Goal: Transaction & Acquisition: Purchase product/service

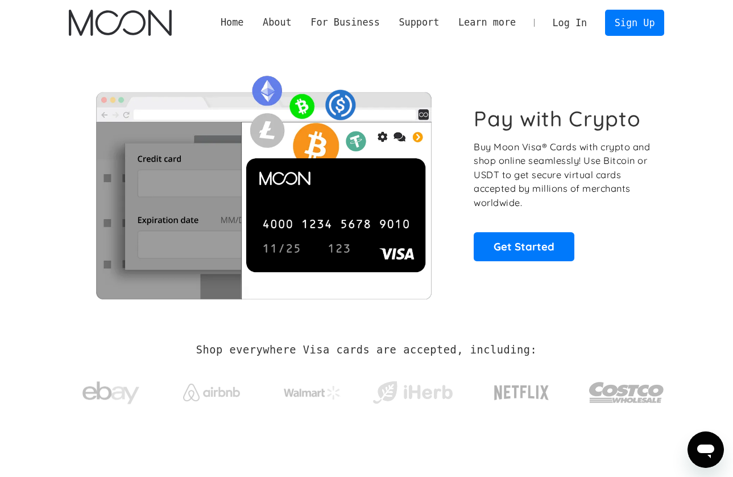
click at [569, 23] on link "Log In" at bounding box center [569, 22] width 53 height 25
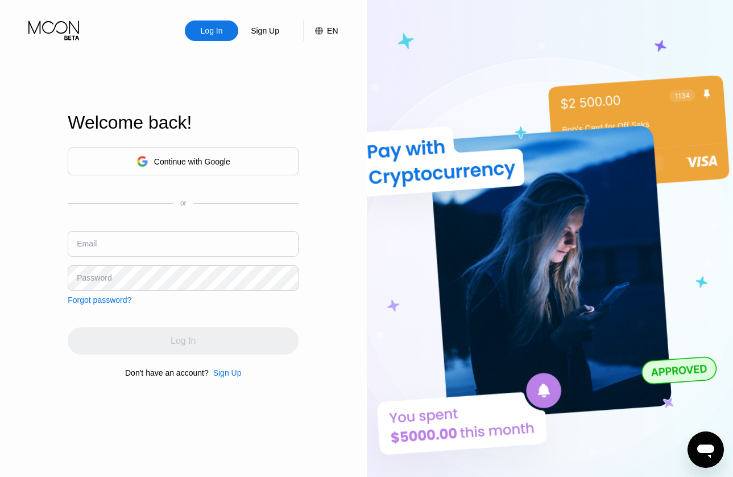
click at [278, 155] on div "Continue with Google" at bounding box center [183, 161] width 231 height 28
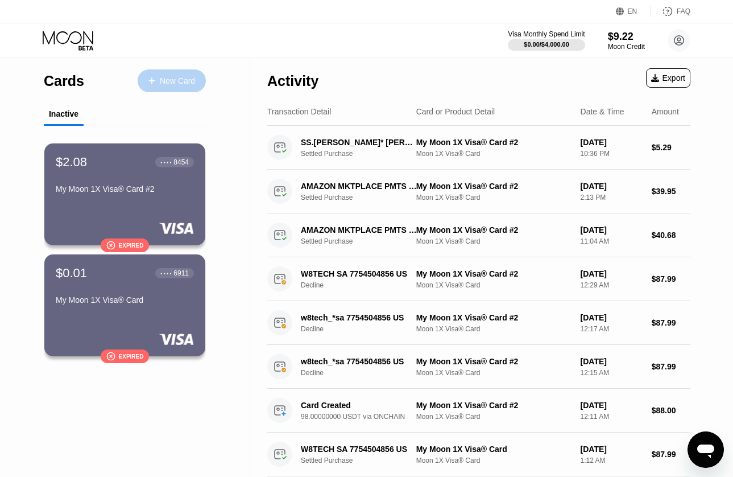
click at [181, 80] on div "New Card" at bounding box center [177, 81] width 35 height 10
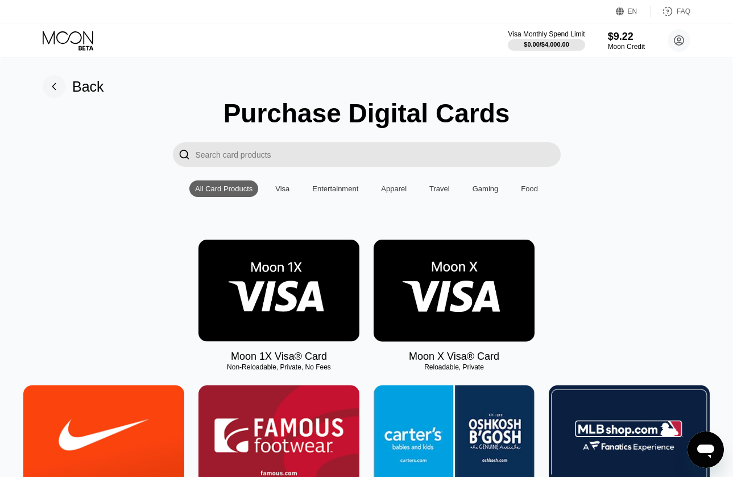
click at [440, 268] on img at bounding box center [454, 290] width 161 height 102
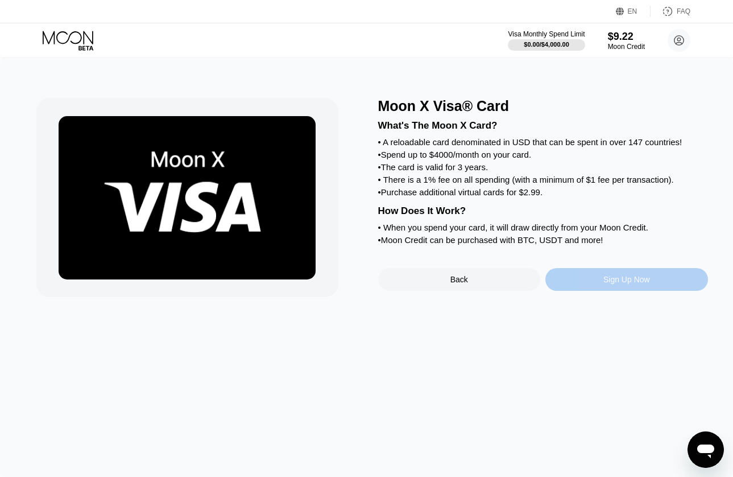
click at [556, 285] on div "Sign Up Now" at bounding box center [626, 279] width 163 height 23
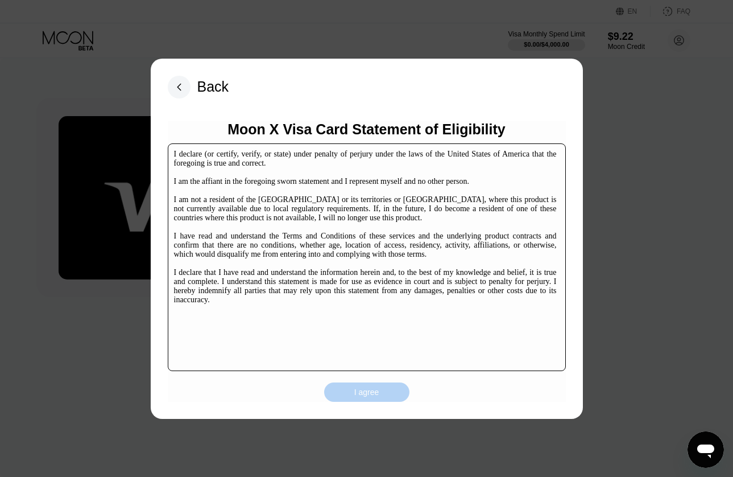
click at [379, 392] on div "I agree" at bounding box center [366, 392] width 25 height 10
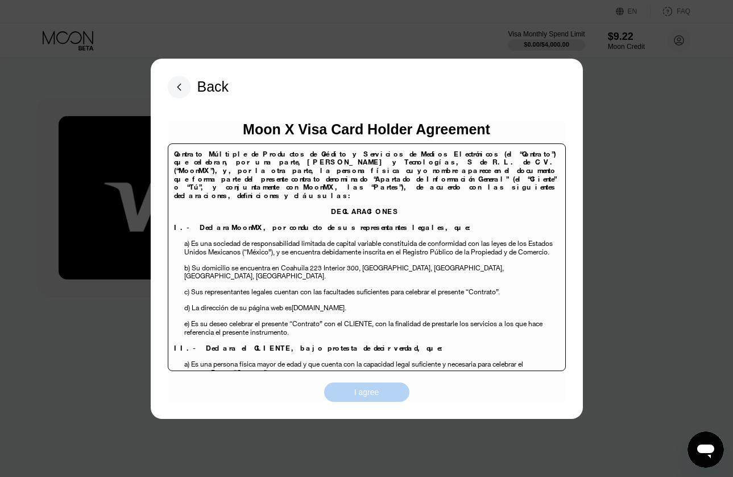
click at [380, 394] on div "I agree" at bounding box center [366, 391] width 85 height 19
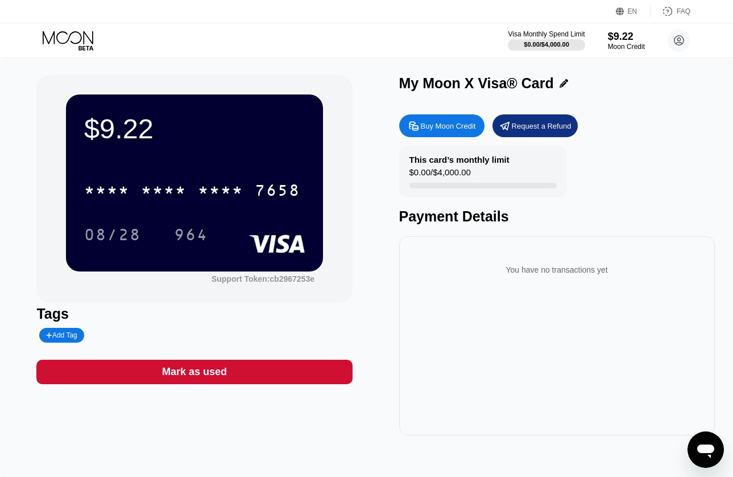
click at [446, 123] on div "Buy Moon Credit" at bounding box center [448, 126] width 55 height 10
type input "0"
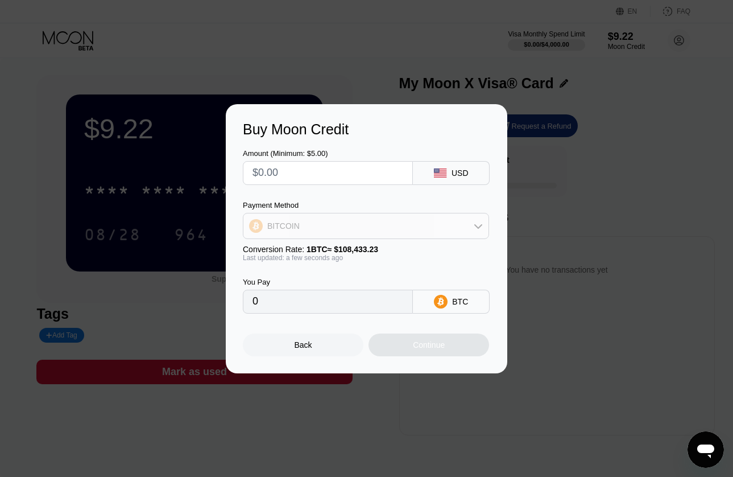
click at [410, 221] on div "BITCOIN" at bounding box center [365, 225] width 245 height 23
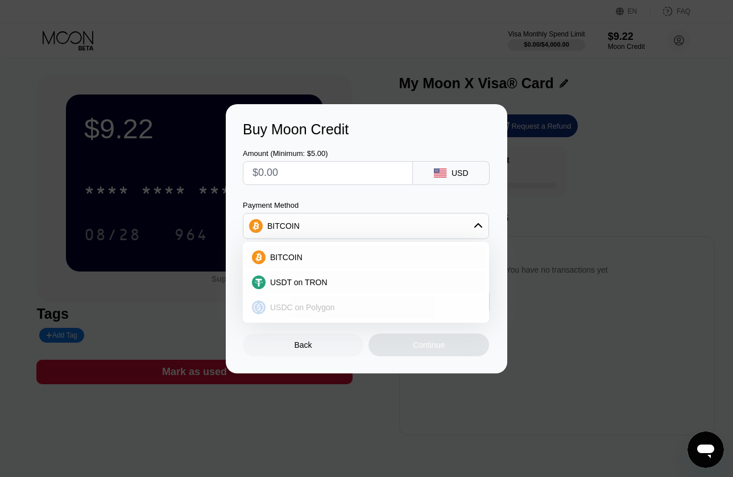
click at [368, 303] on div "USDC on Polygon" at bounding box center [373, 307] width 214 height 9
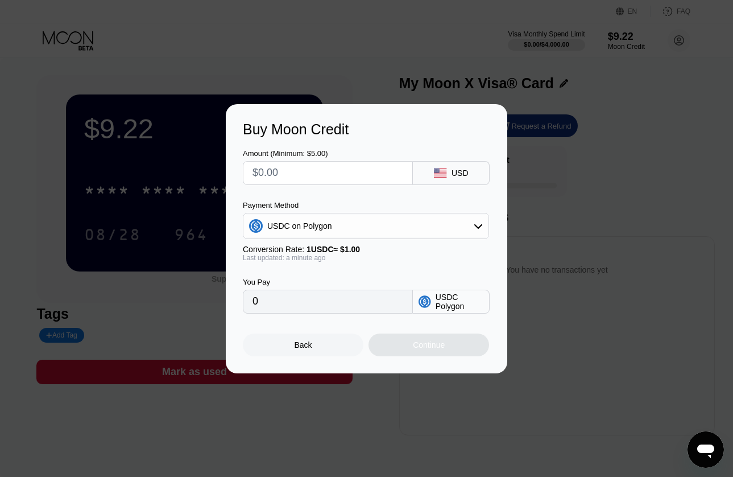
click at [363, 174] on input "text" at bounding box center [328, 173] width 151 height 23
click at [359, 299] on input "0" at bounding box center [328, 301] width 151 height 23
click at [355, 303] on input "0" at bounding box center [328, 301] width 151 height 23
click at [348, 169] on input "text" at bounding box center [328, 173] width 151 height 23
type input "$3"
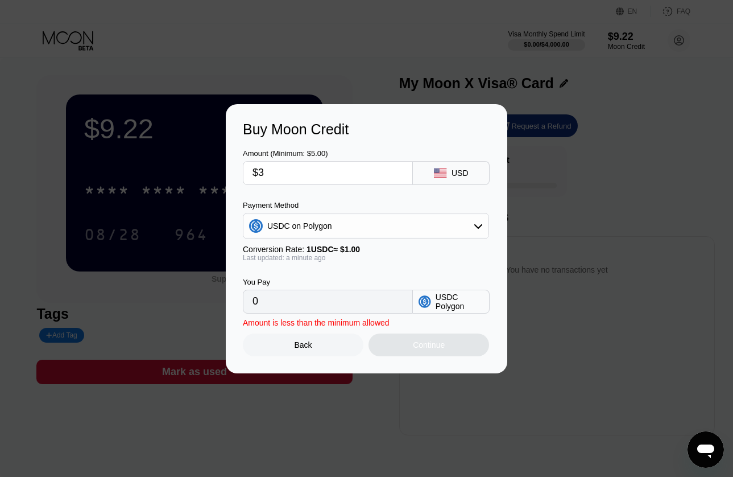
type input "3.00000000"
type input "$30"
type input "30.00000000"
type input "$300"
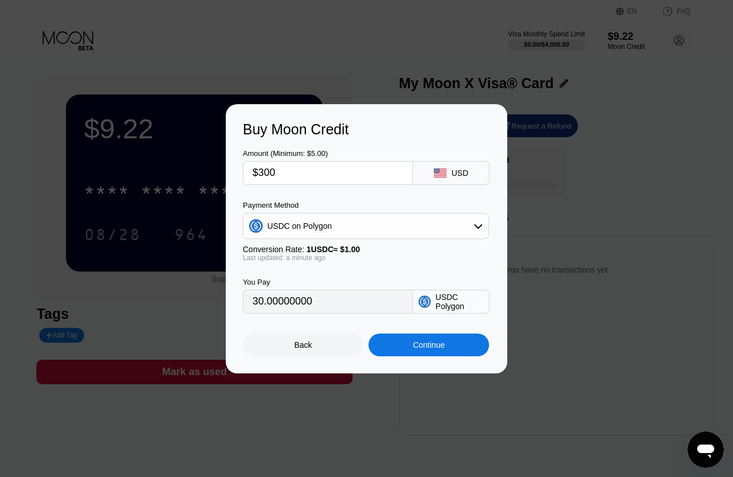
type input "300.00000000"
type input "$300"
click at [410, 346] on div "Continue" at bounding box center [429, 344] width 121 height 23
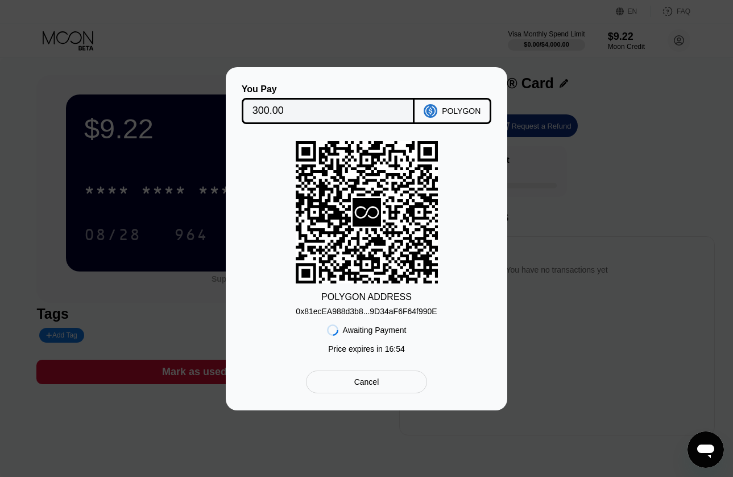
click at [592, 185] on div "You Pay 300.00 POLYGON POLYGON ADDRESS 0x81ecEA988d3b8...9D34aF6F64f990E Awaiti…" at bounding box center [366, 238] width 733 height 343
click at [536, 123] on div "You Pay 300.00 POLYGON POLYGON ADDRESS 0x81ecEA988d3b8...9D34aF6F64f990E Awaiti…" at bounding box center [366, 238] width 733 height 343
click at [363, 376] on div "Cancel" at bounding box center [366, 381] width 121 height 23
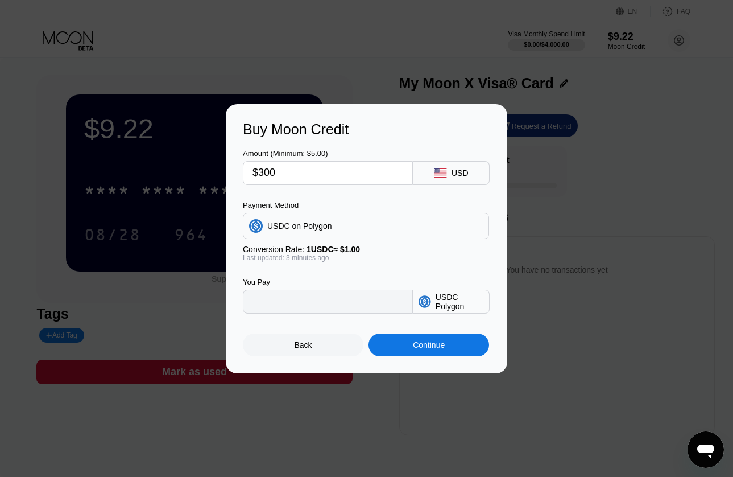
type input "300.00000000"
click at [321, 351] on div "Back" at bounding box center [303, 344] width 121 height 23
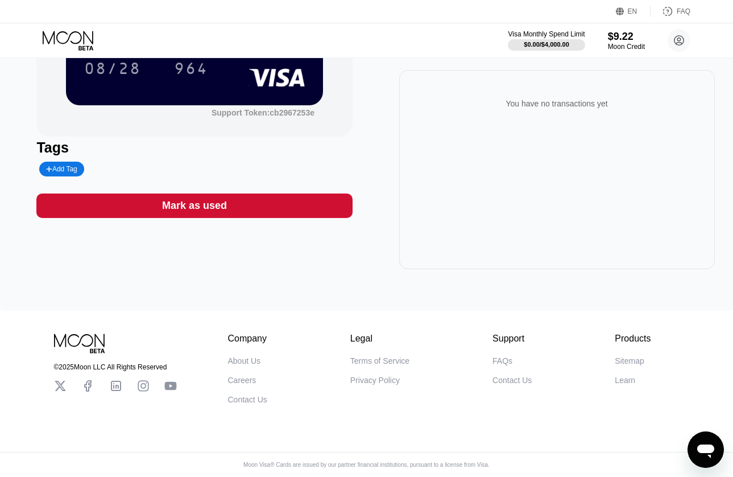
scroll to position [168, 0]
click at [247, 362] on div "About Us" at bounding box center [244, 360] width 33 height 9
